Goal: Task Accomplishment & Management: Manage account settings

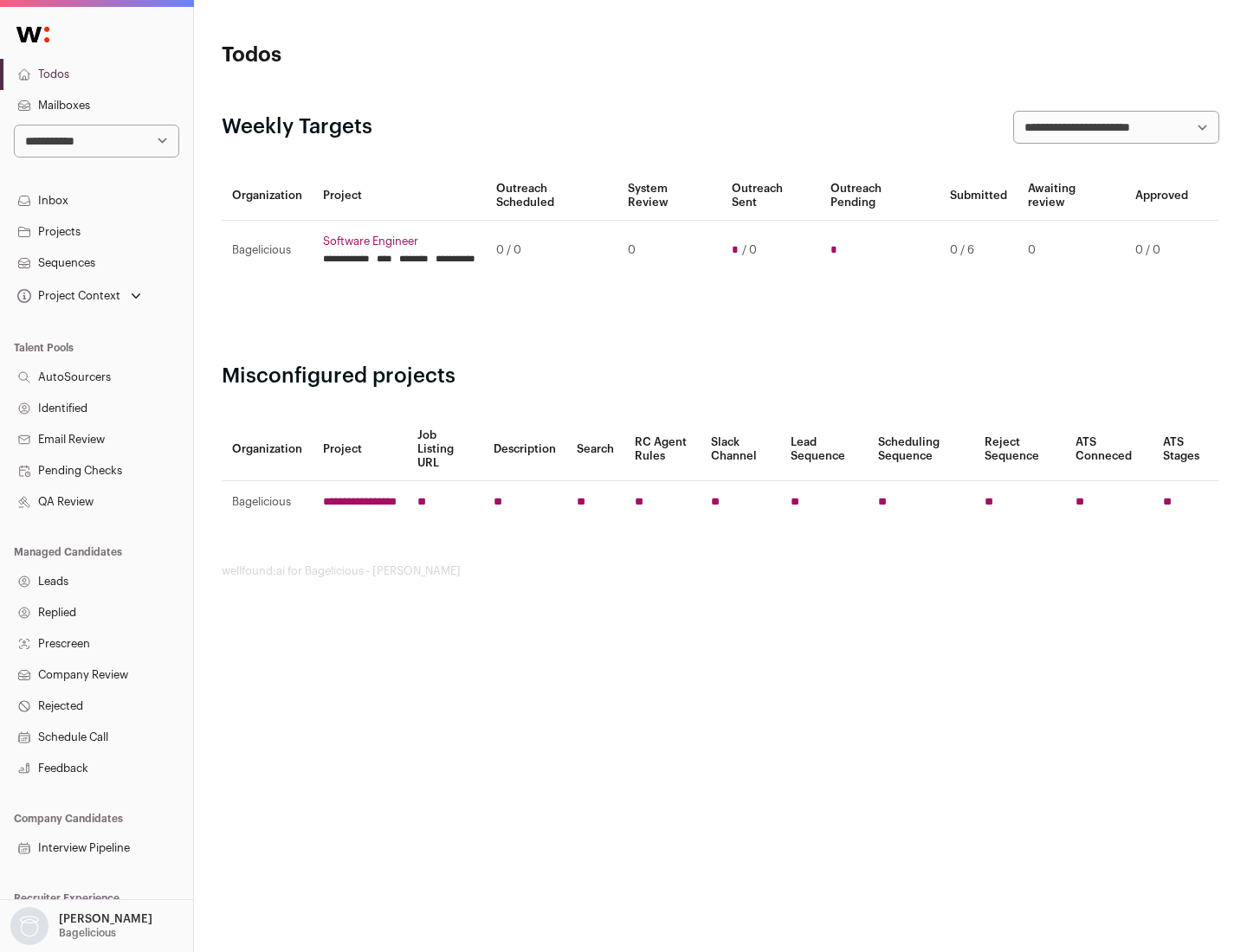
click at [96, 231] on link "Projects" at bounding box center [96, 232] width 193 height 31
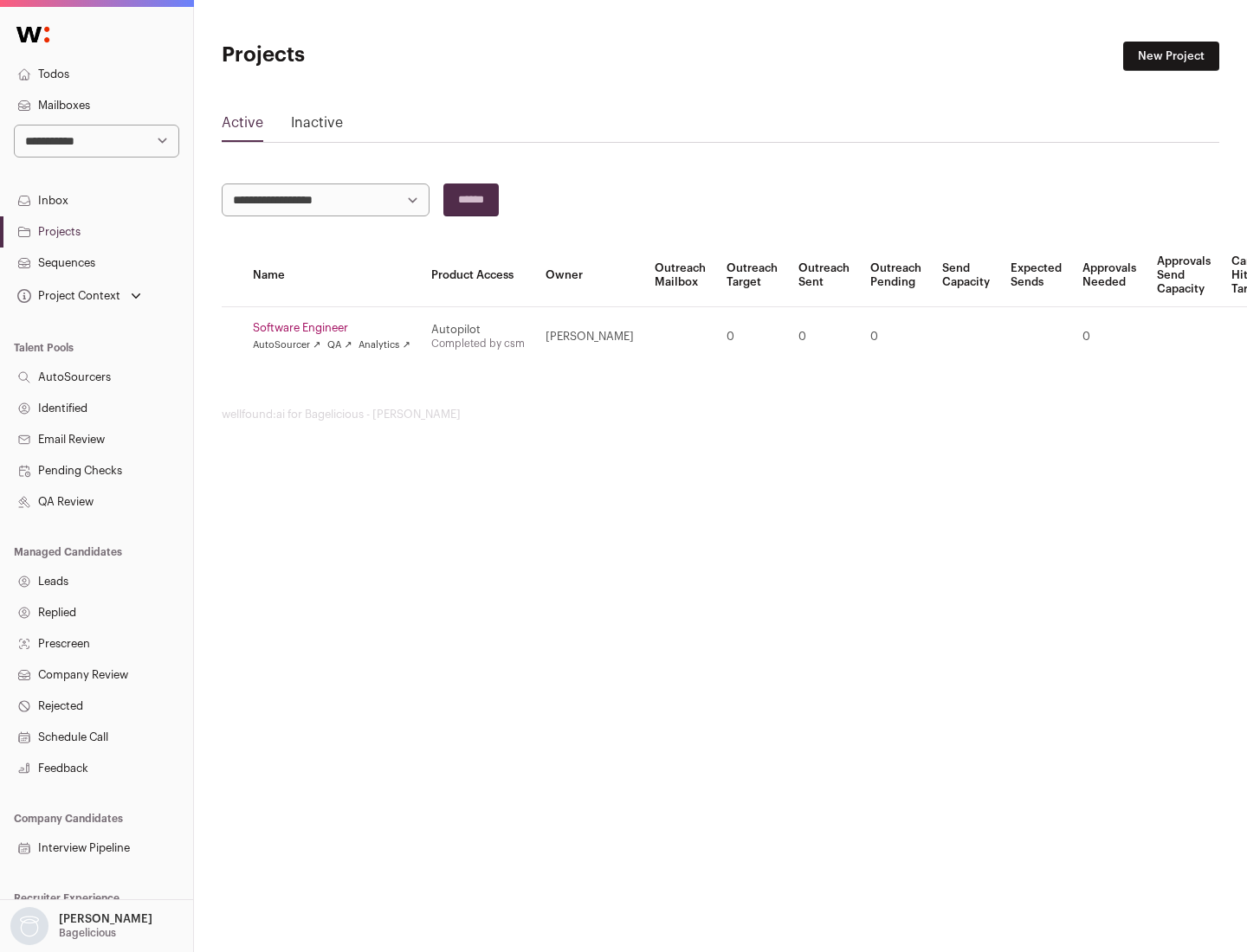
click at [337, 328] on link "Software Engineer" at bounding box center [332, 327] width 158 height 14
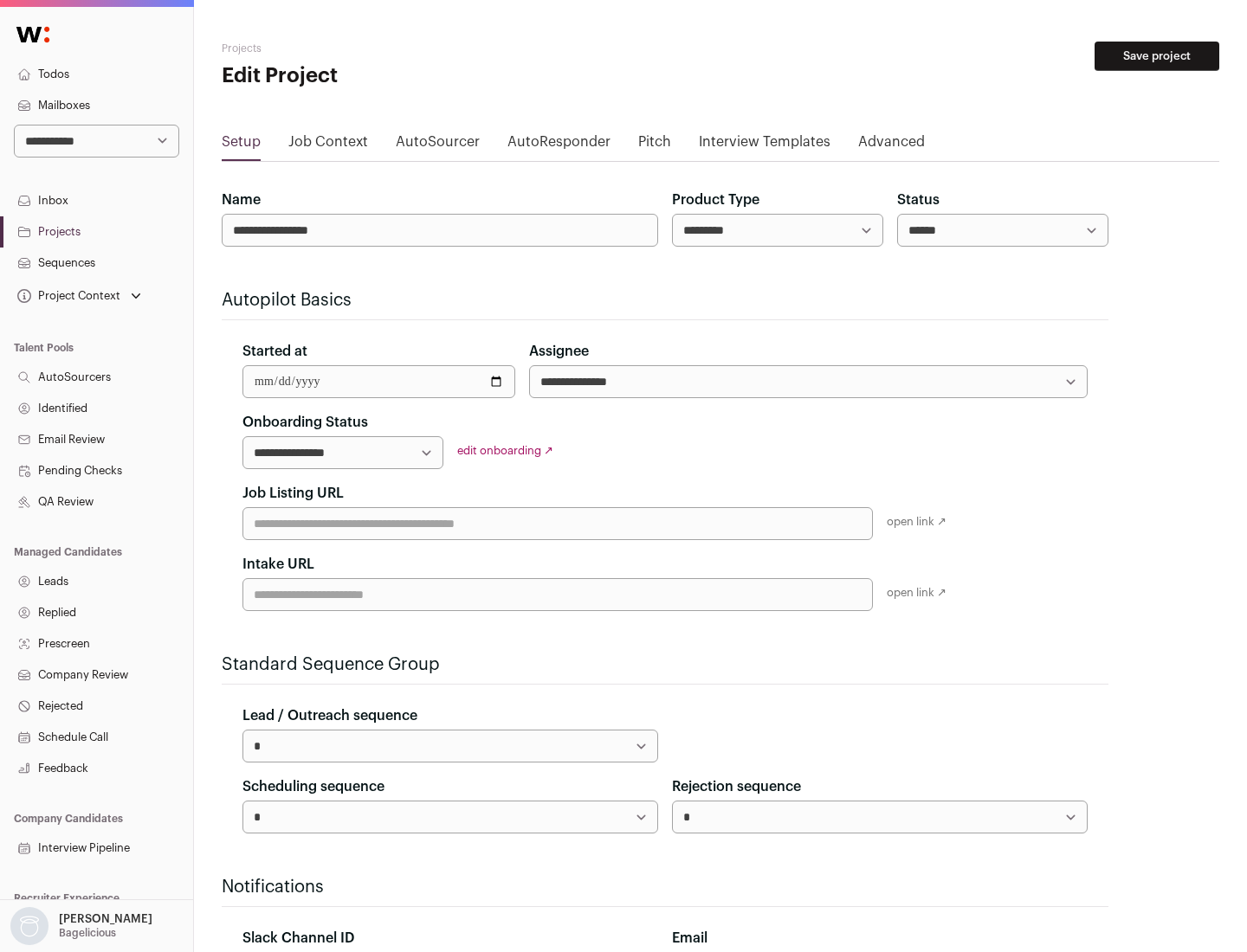
click at [1157, 56] on button "Save project" at bounding box center [1157, 56] width 125 height 29
